Goal: Task Accomplishment & Management: Use online tool/utility

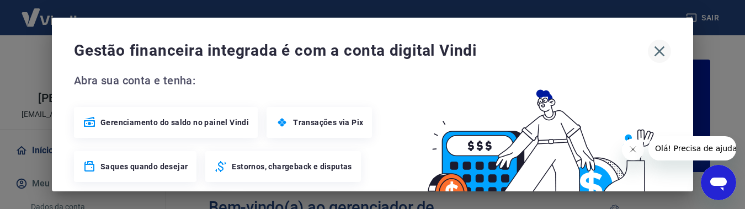
click at [655, 50] on icon "button" at bounding box center [660, 52] width 18 height 18
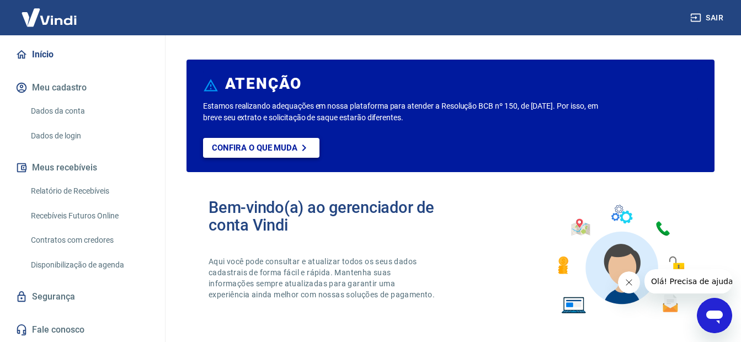
click at [234, 147] on p "Confira o que muda" at bounding box center [255, 148] width 86 height 10
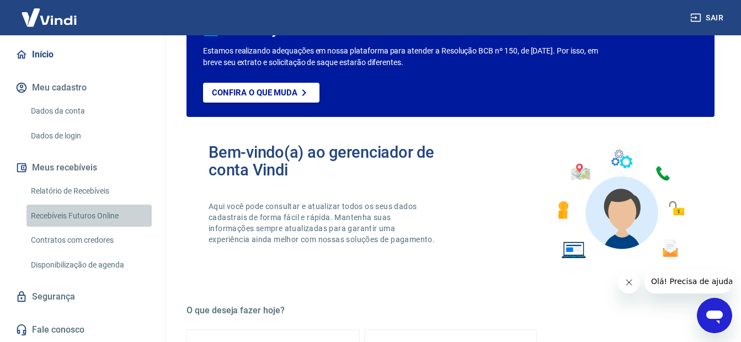
click at [104, 209] on link "Recebíveis Futuros Online" at bounding box center [89, 216] width 125 height 23
